Goal: Task Accomplishment & Management: Manage account settings

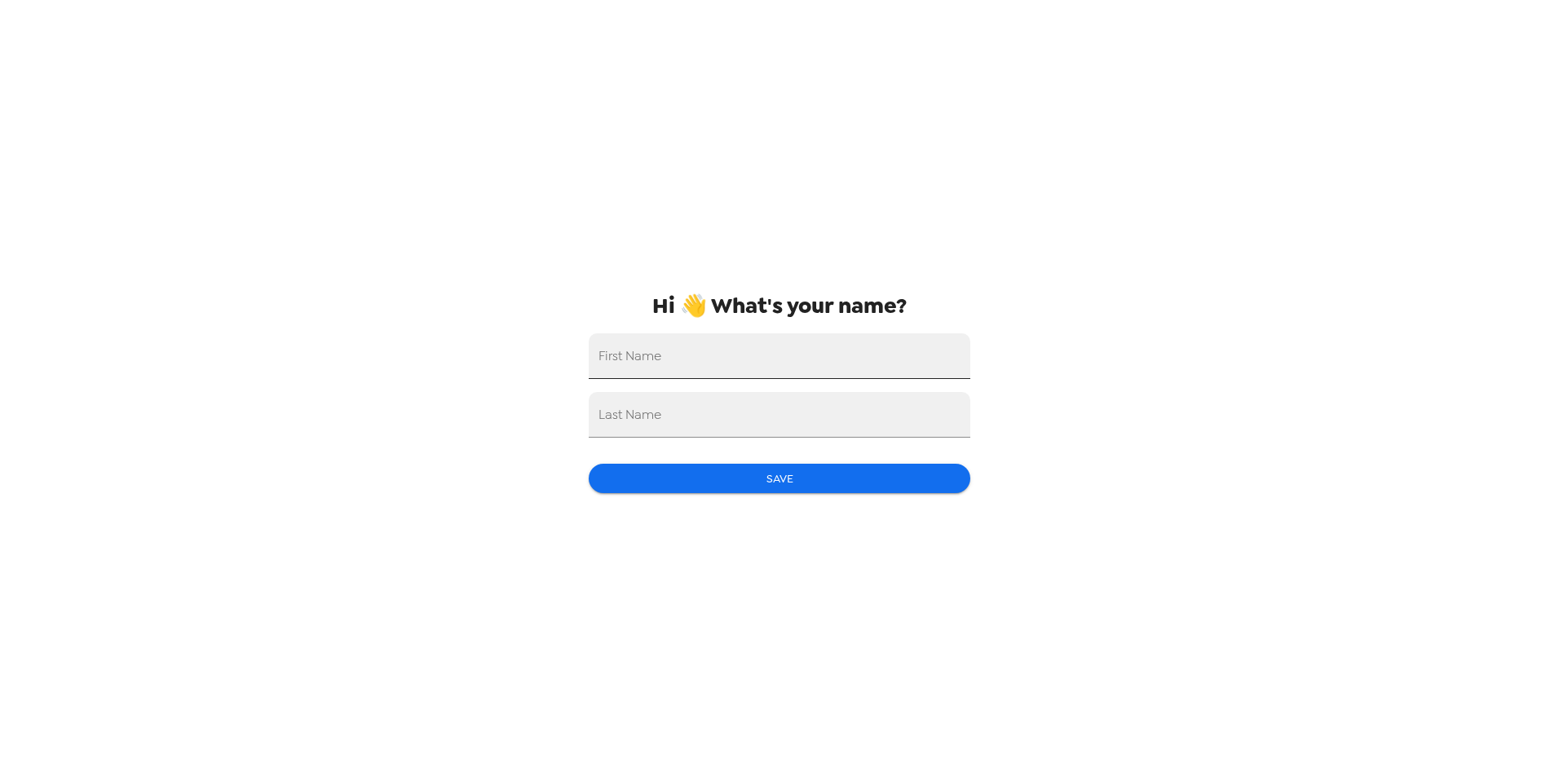
click at [882, 367] on input "First Name" at bounding box center [779, 356] width 381 height 46
type input "[PERSON_NAME]"
click at [789, 470] on button "Save" at bounding box center [779, 479] width 381 height 30
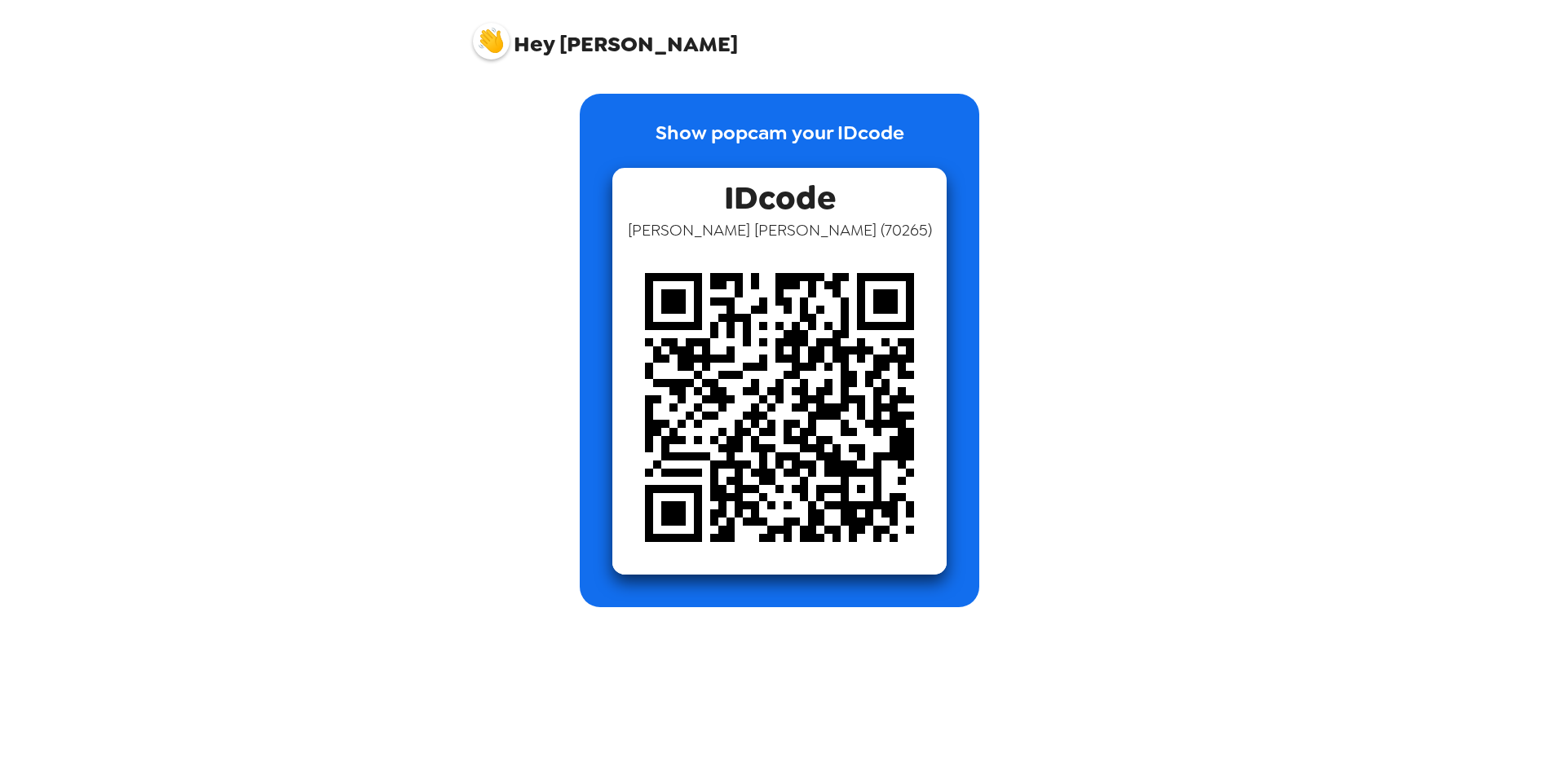
drag, startPoint x: 648, startPoint y: 469, endPoint x: 814, endPoint y: 173, distance: 339.4
click at [651, 466] on img at bounding box center [779, 408] width 334 height 334
drag, startPoint x: 799, startPoint y: 233, endPoint x: 804, endPoint y: 119, distance: 114.1
click at [800, 222] on span "[PERSON_NAME] ( 70265 )" at bounding box center [780, 230] width 304 height 21
click at [895, 108] on div "Show popcam your IDcode IDcode [PERSON_NAME] ( 70265 )" at bounding box center [779, 351] width 399 height 514
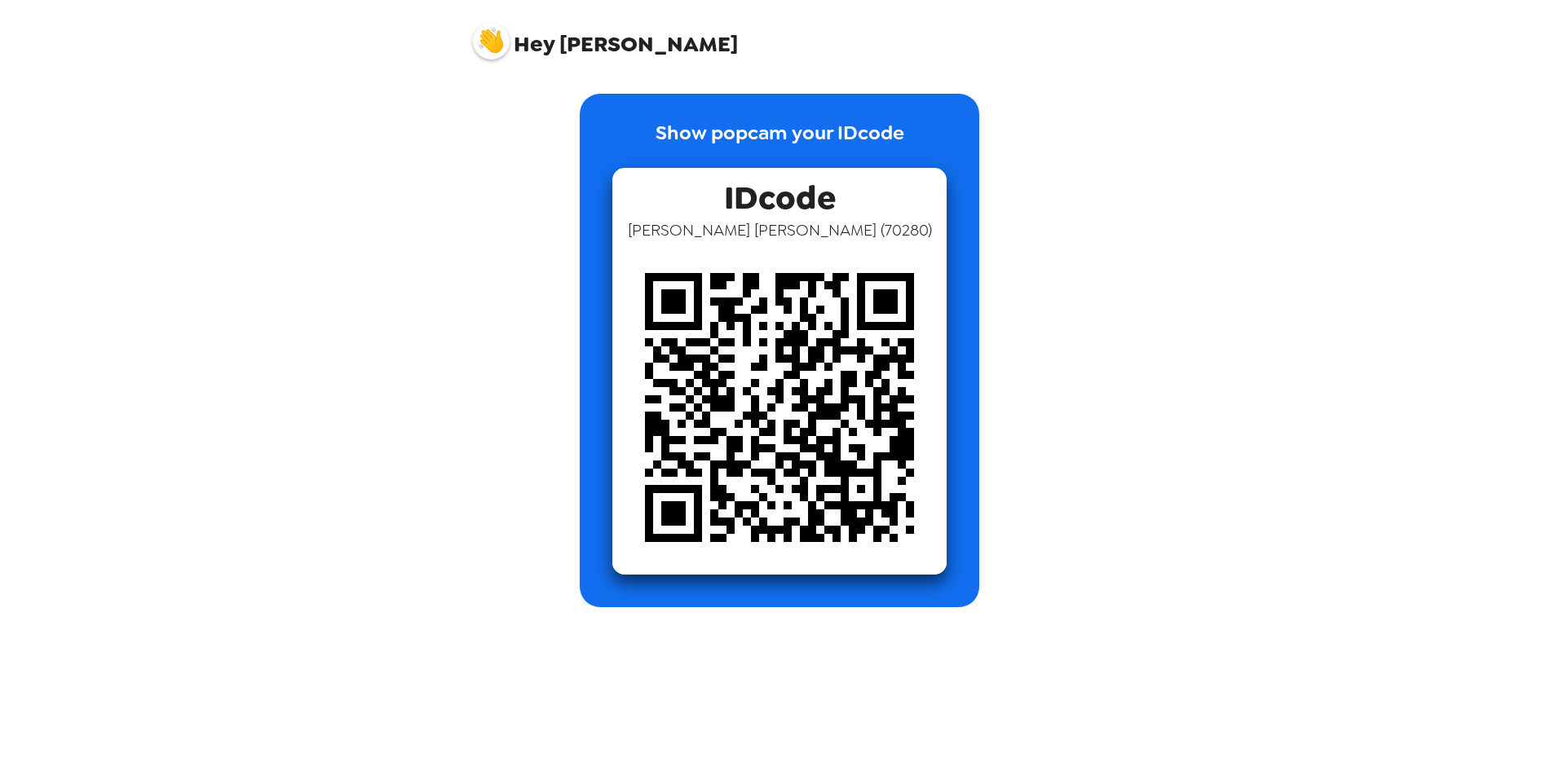
click at [853, 385] on img at bounding box center [779, 408] width 334 height 334
click at [761, 141] on p "Show popcam your IDcode" at bounding box center [780, 142] width 249 height 50
click at [900, 148] on p "Show popcam your IDcode" at bounding box center [780, 142] width 249 height 50
drag, startPoint x: 530, startPoint y: 37, endPoint x: 491, endPoint y: 42, distance: 39.3
click at [529, 37] on span "Hey" at bounding box center [534, 44] width 41 height 29
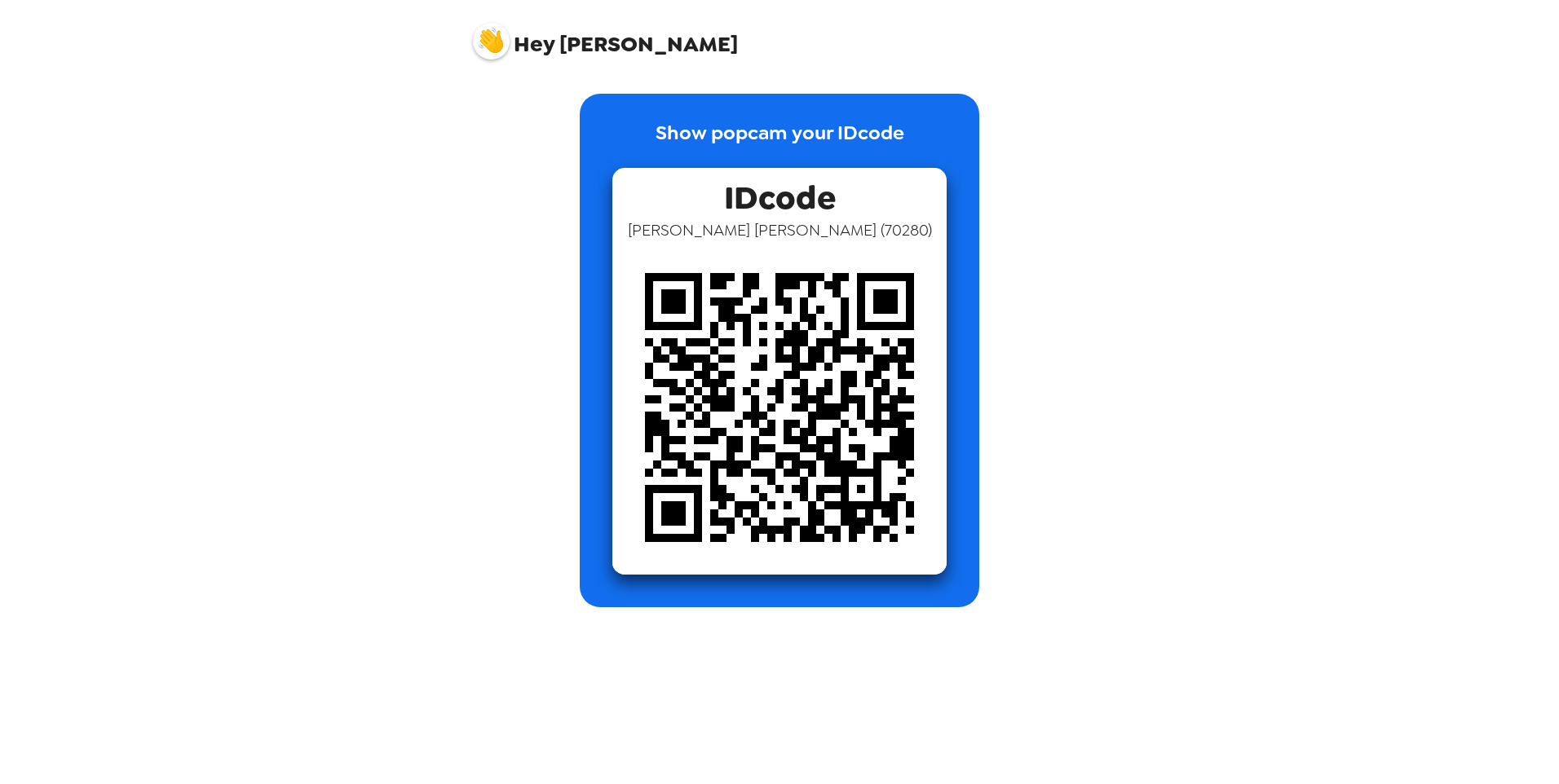
click at [485, 45] on img at bounding box center [491, 41] width 37 height 37
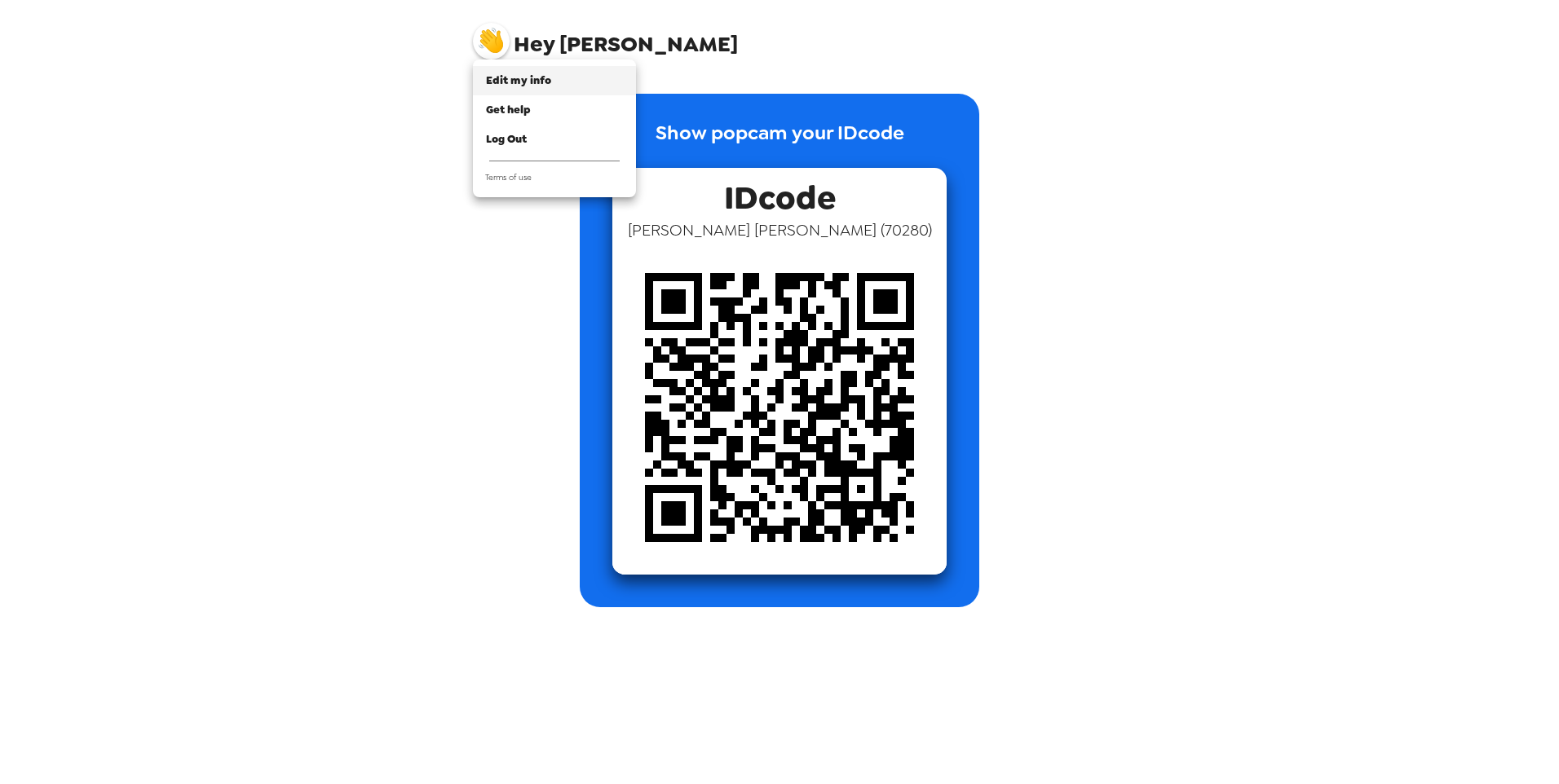
click at [506, 81] on span "Edit my info" at bounding box center [519, 80] width 65 height 14
